Goal: Transaction & Acquisition: Purchase product/service

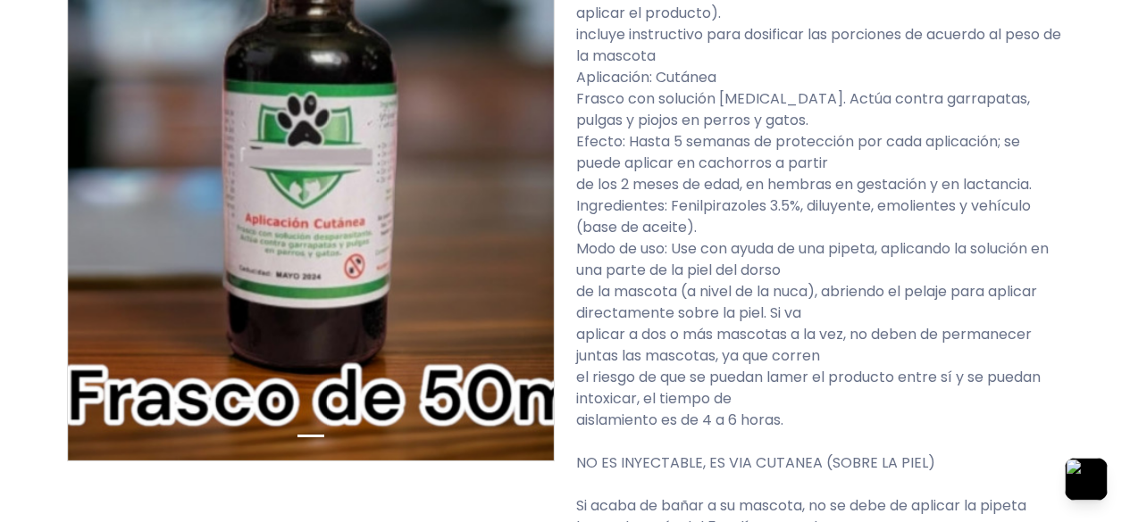
scroll to position [357, 0]
click at [645, 267] on p "Frasco: 50 mL, incluye 3 pipetas vacías por frasco (para dosificar y aplicar el…" at bounding box center [820, 419] width 488 height 879
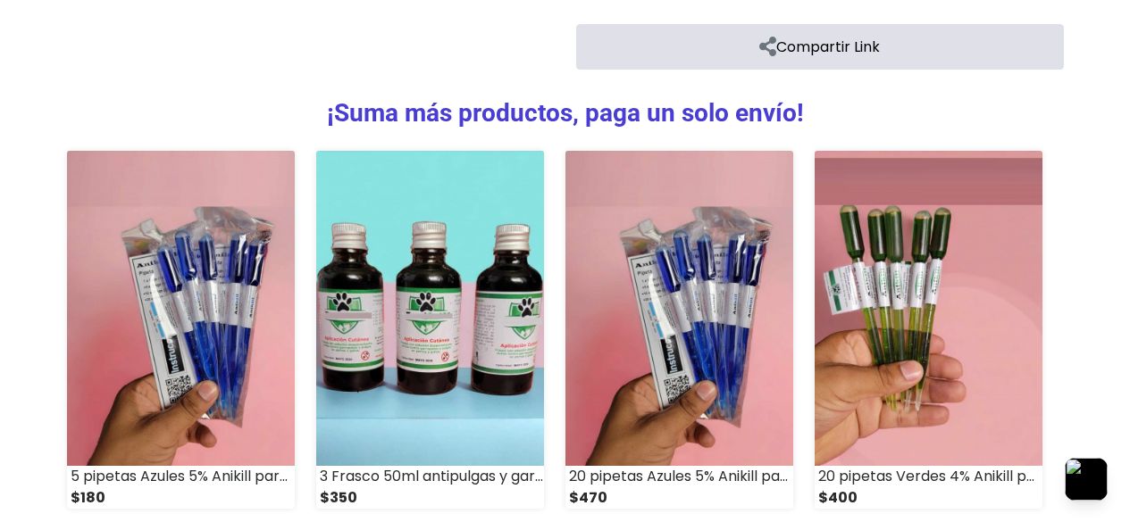
scroll to position [1781, 0]
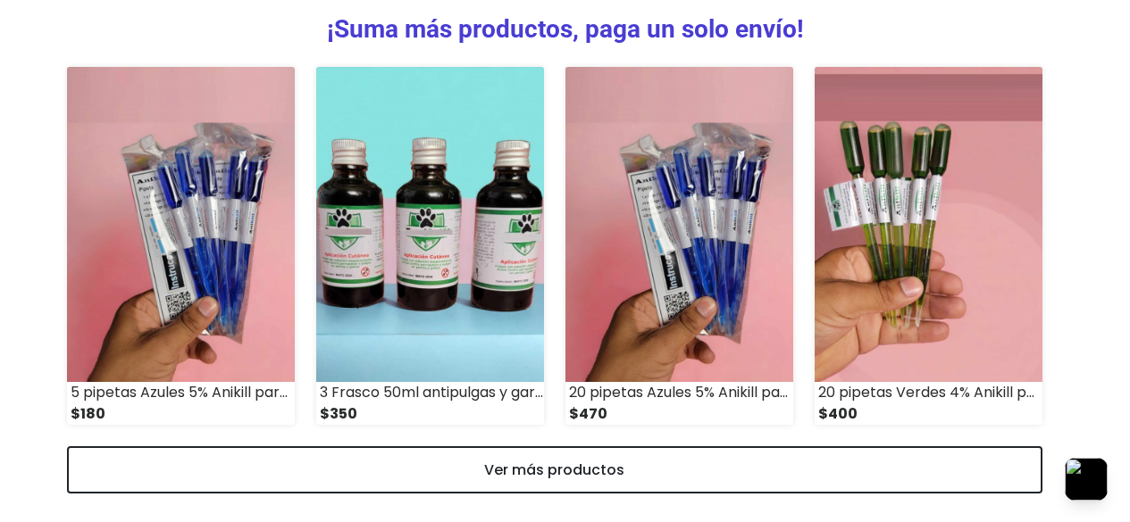
click at [439, 191] on img at bounding box center [430, 225] width 228 height 316
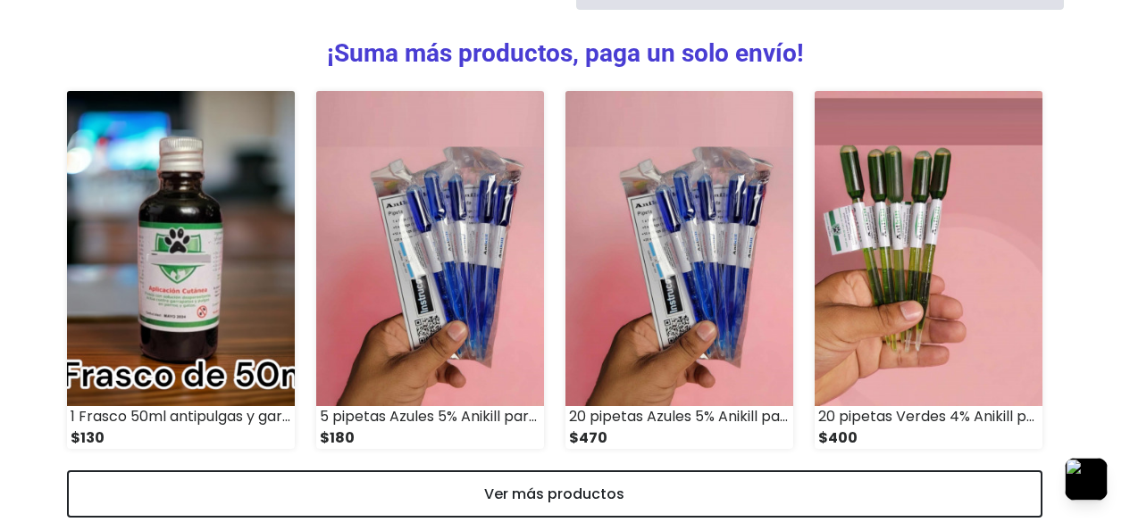
scroll to position [1781, 0]
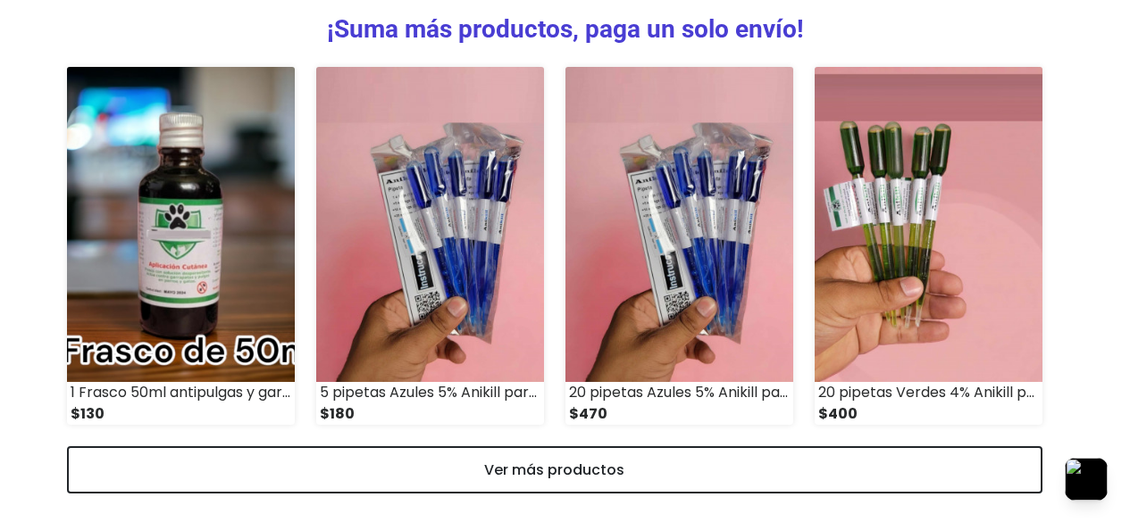
click at [199, 263] on img at bounding box center [181, 225] width 228 height 316
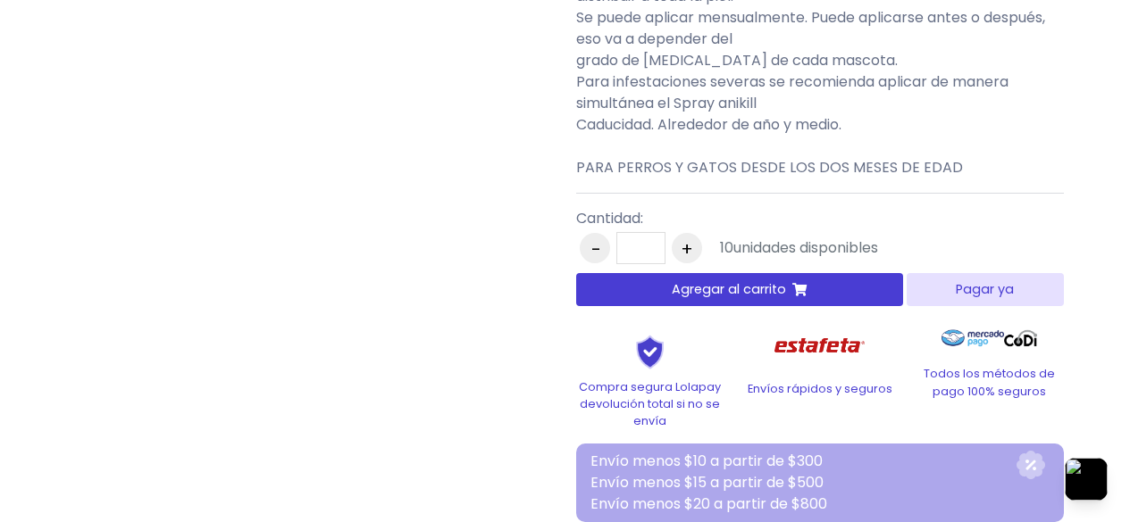
scroll to position [1161, 0]
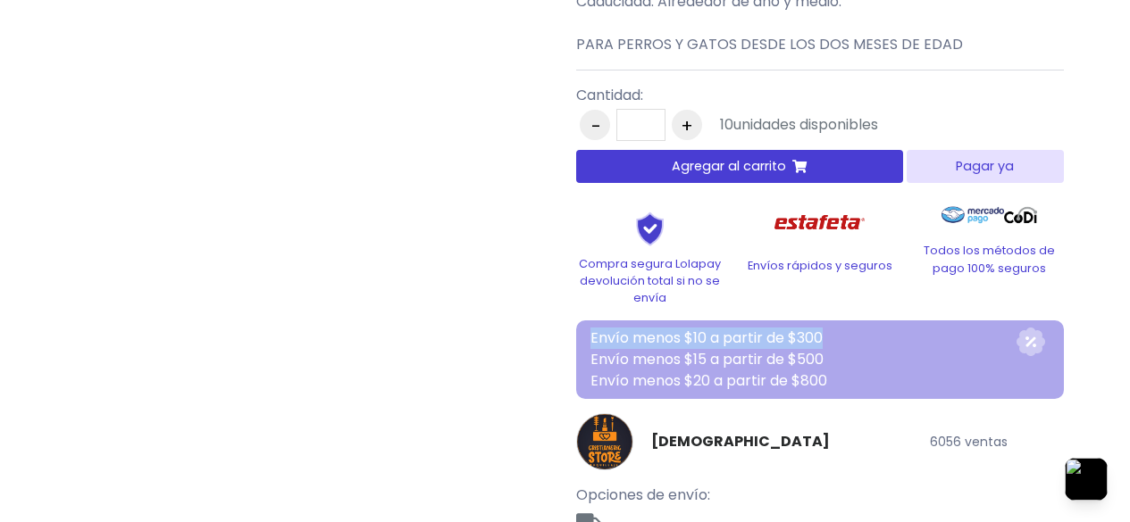
drag, startPoint x: 578, startPoint y: 306, endPoint x: 880, endPoint y: 313, distance: 301.9
click at [880, 321] on div "Envío menos $10 a partir de $300 Envío menos $15 a partir de $500 Envío menos $…" at bounding box center [820, 360] width 488 height 79
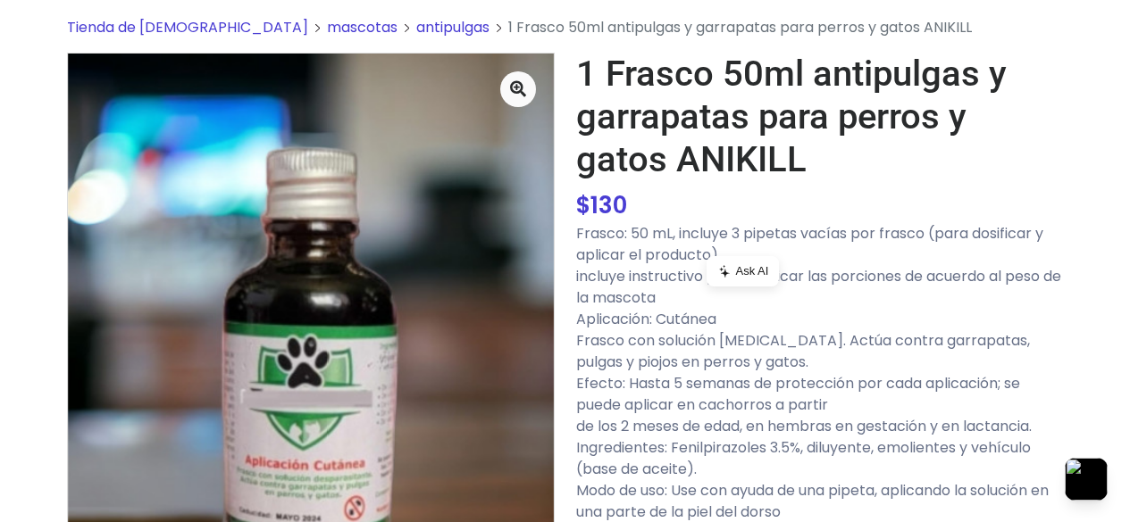
scroll to position [0, 0]
